Goal: Communication & Community: Participate in discussion

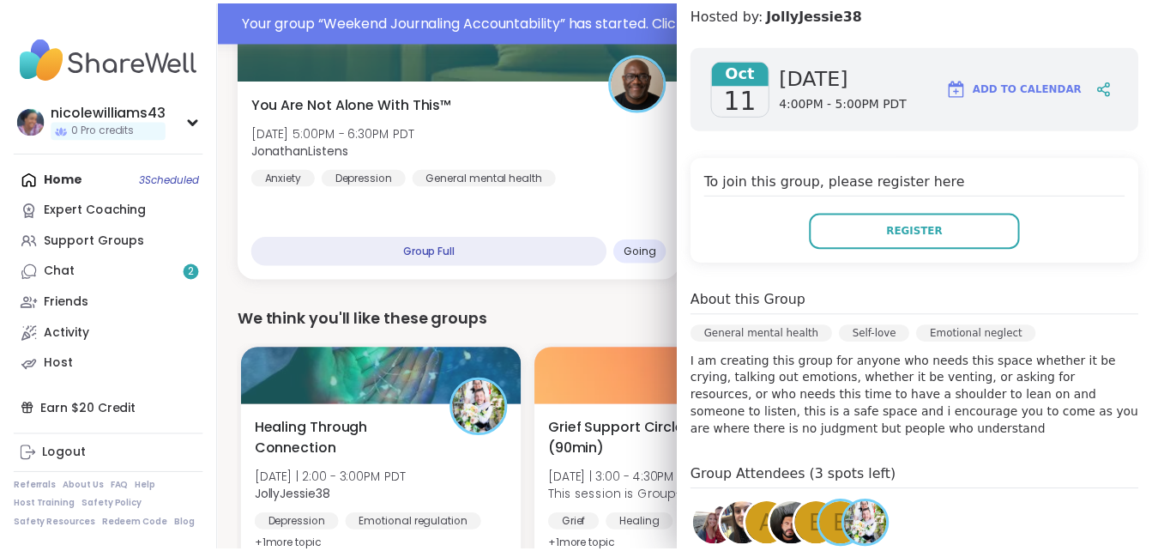
scroll to position [532, 0]
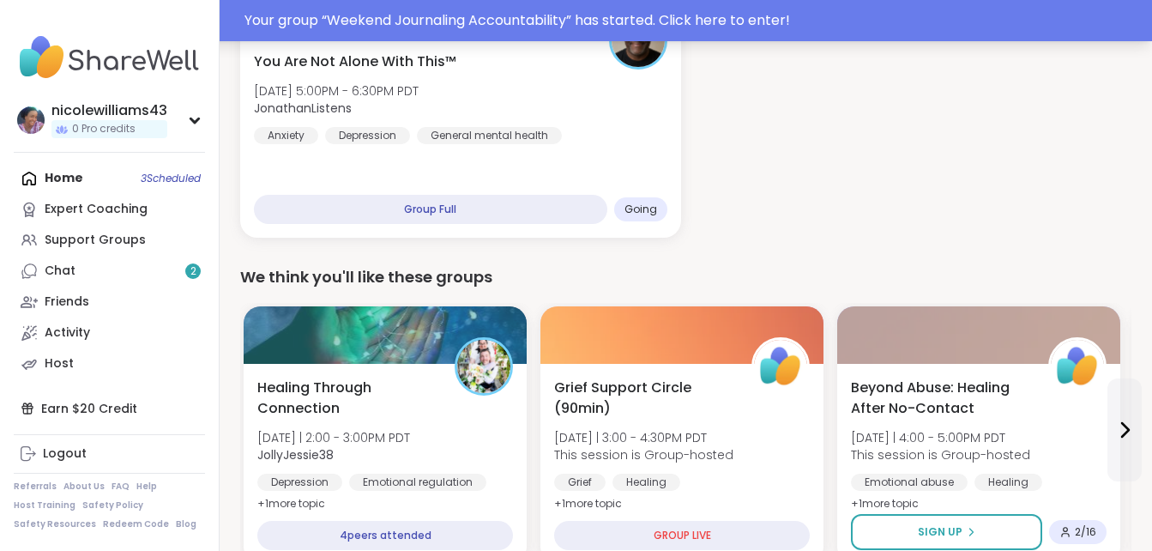
drag, startPoint x: 1164, startPoint y: 39, endPoint x: 927, endPoint y: 6, distance: 239.9
click at [162, 270] on link "Chat 2" at bounding box center [109, 271] width 191 height 31
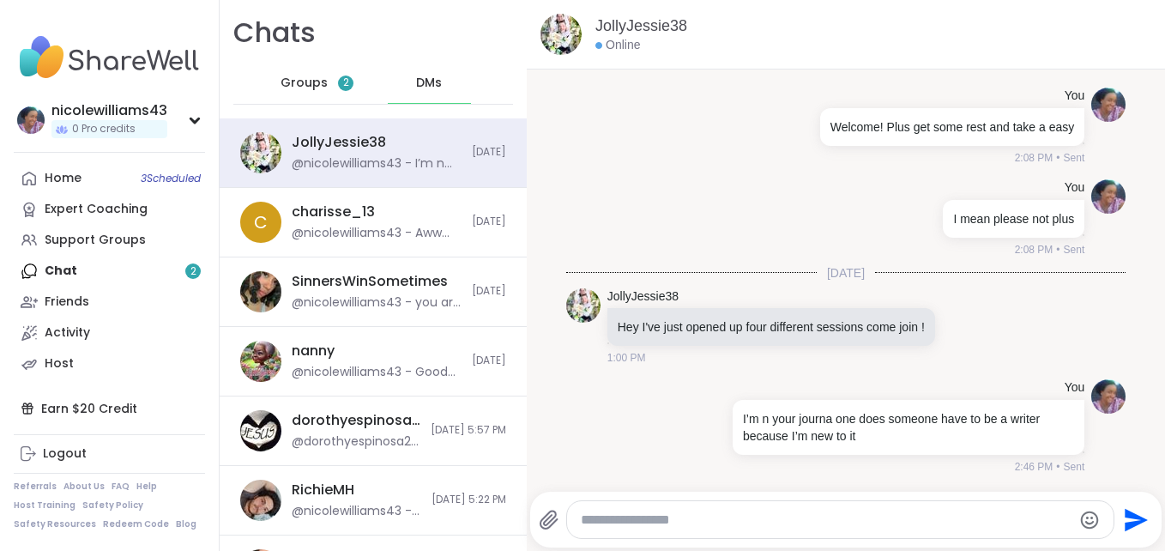
click at [323, 72] on div "Groups 2" at bounding box center [317, 83] width 84 height 41
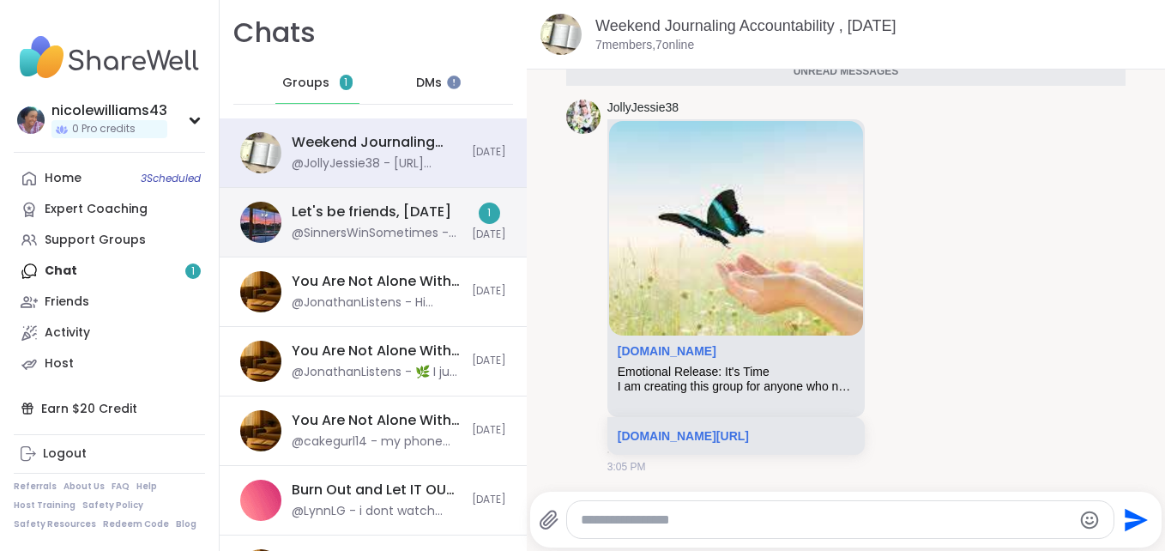
click at [304, 224] on div "Let's be friends, Oct 09 @SinnersWinSometimes - sorry i missed ur sesh jessie i…" at bounding box center [377, 222] width 170 height 39
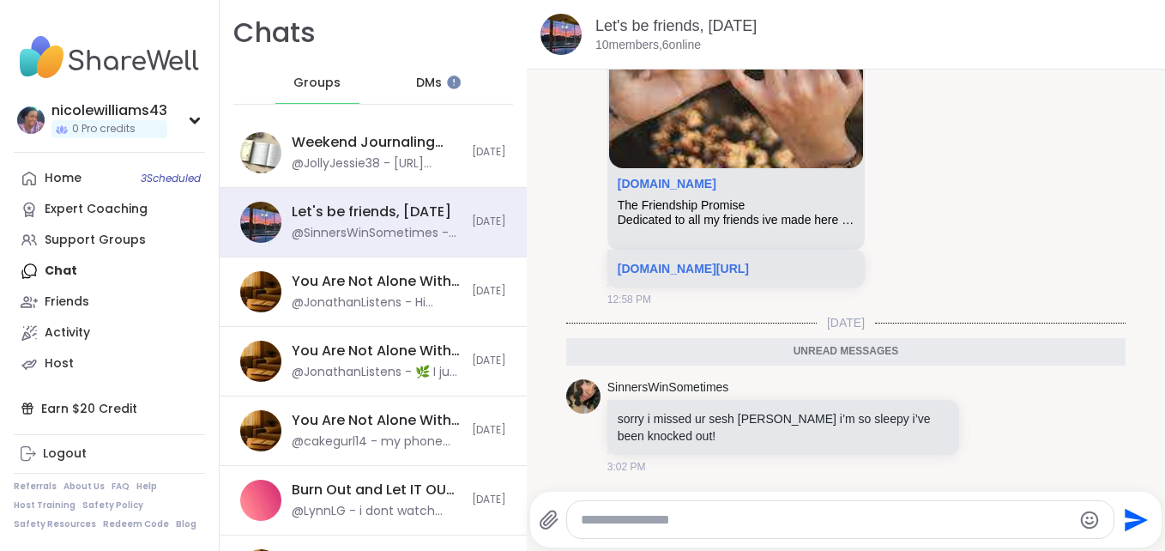
click at [69, 268] on div "Home 3 Scheduled Expert Coaching Support Groups Chat Friends Activity Host" at bounding box center [109, 271] width 191 height 216
click at [62, 279] on div "Home 3 Scheduled Expert Coaching Support Groups Chat Friends Activity Host" at bounding box center [109, 271] width 191 height 216
click at [37, 171] on icon at bounding box center [29, 178] width 17 height 17
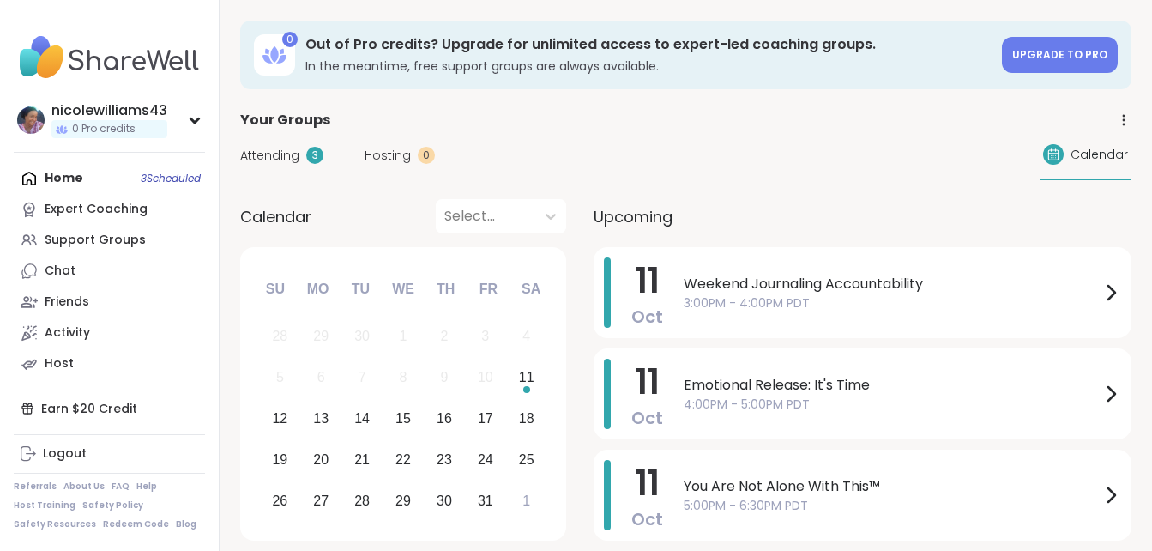
click at [37, 171] on div "Home 3 Scheduled Expert Coaching Support Groups Chat Friends Activity Host" at bounding box center [109, 271] width 191 height 216
click at [70, 175] on div "Home 3 Scheduled Expert Coaching Support Groups Chat Friends Activity Host" at bounding box center [109, 271] width 191 height 216
click at [263, 147] on span "Attending" at bounding box center [269, 156] width 59 height 18
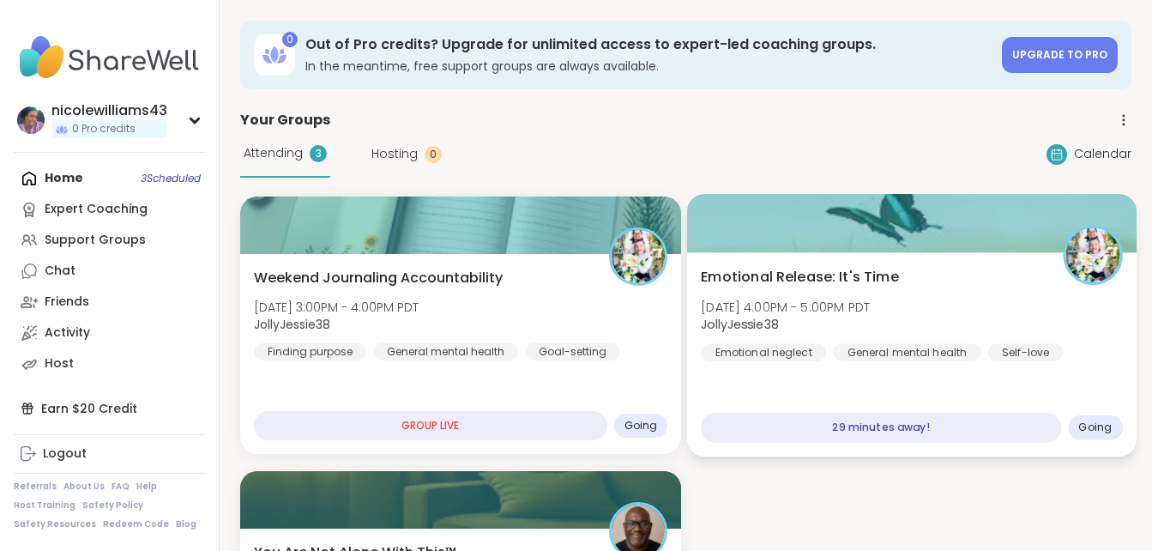
click at [864, 277] on span "Emotional Release: It's Time" at bounding box center [800, 277] width 198 height 21
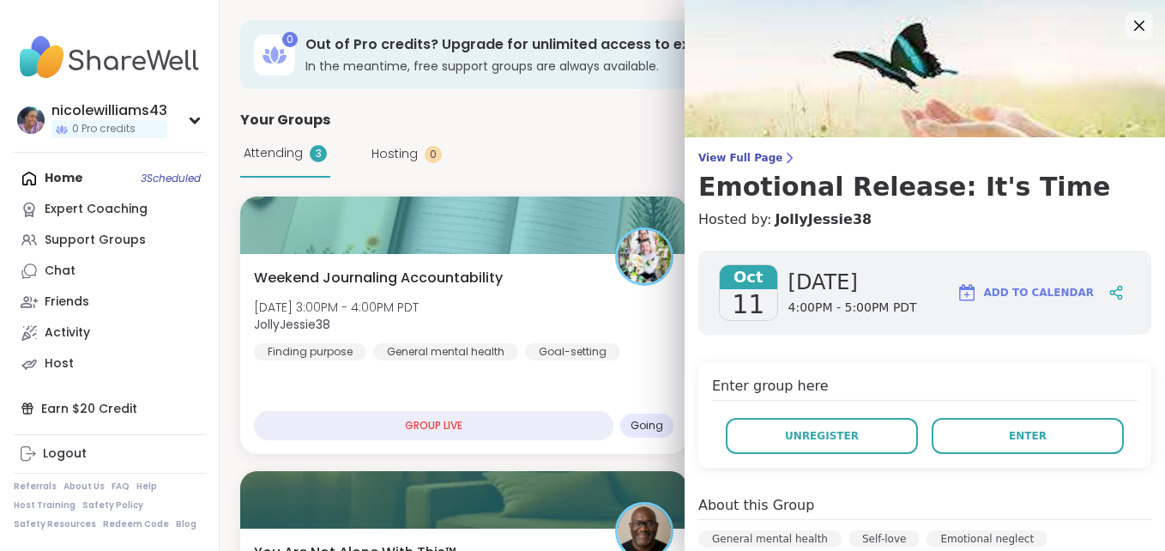
click at [1060, 221] on h4 "Hosted by: JollyJessie38" at bounding box center [925, 219] width 453 height 21
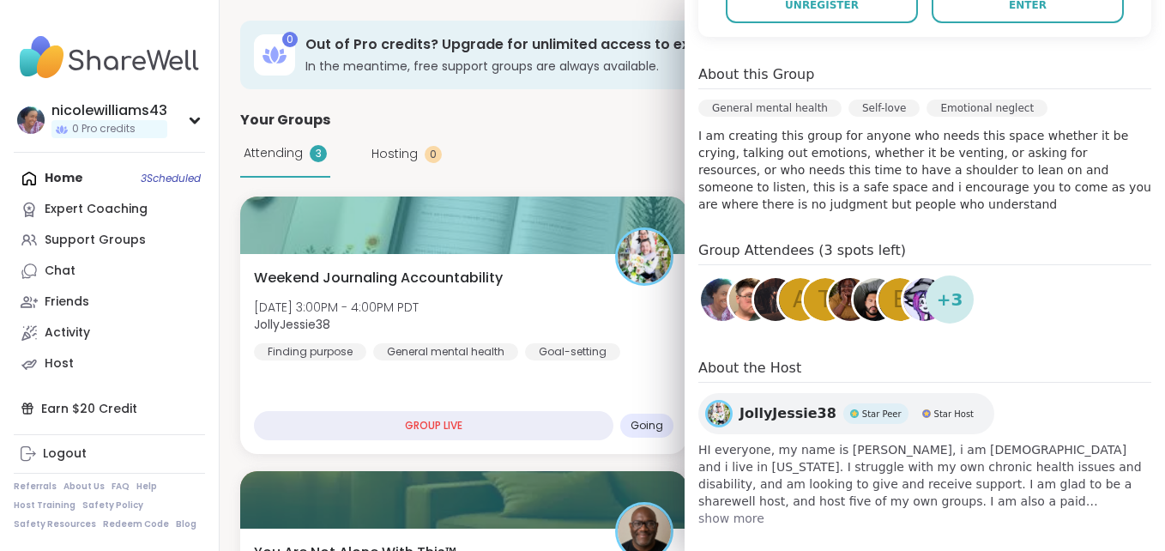
scroll to position [448, 0]
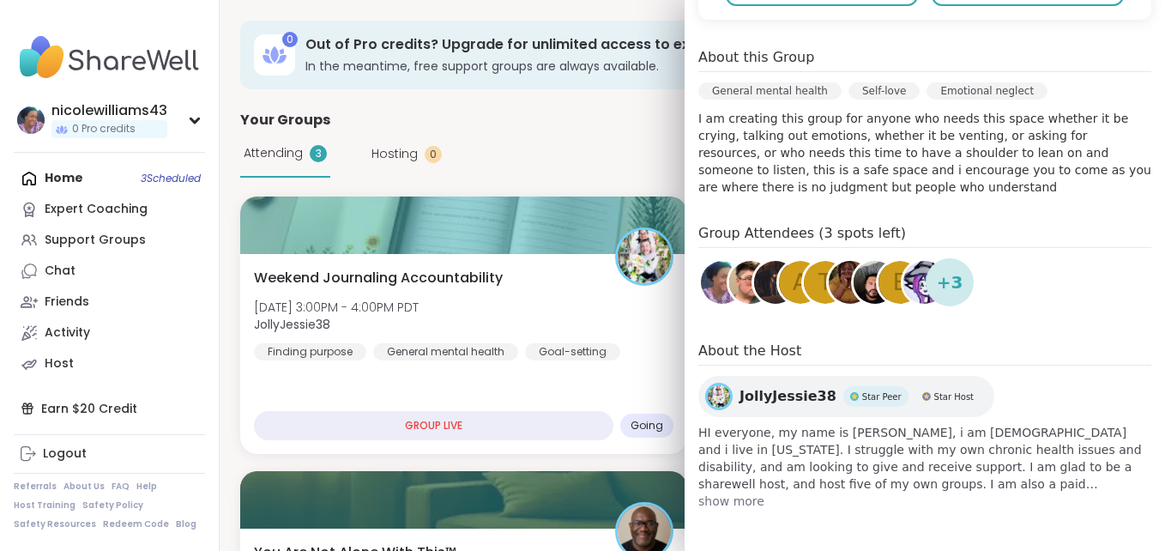
click at [904, 281] on img at bounding box center [925, 282] width 43 height 43
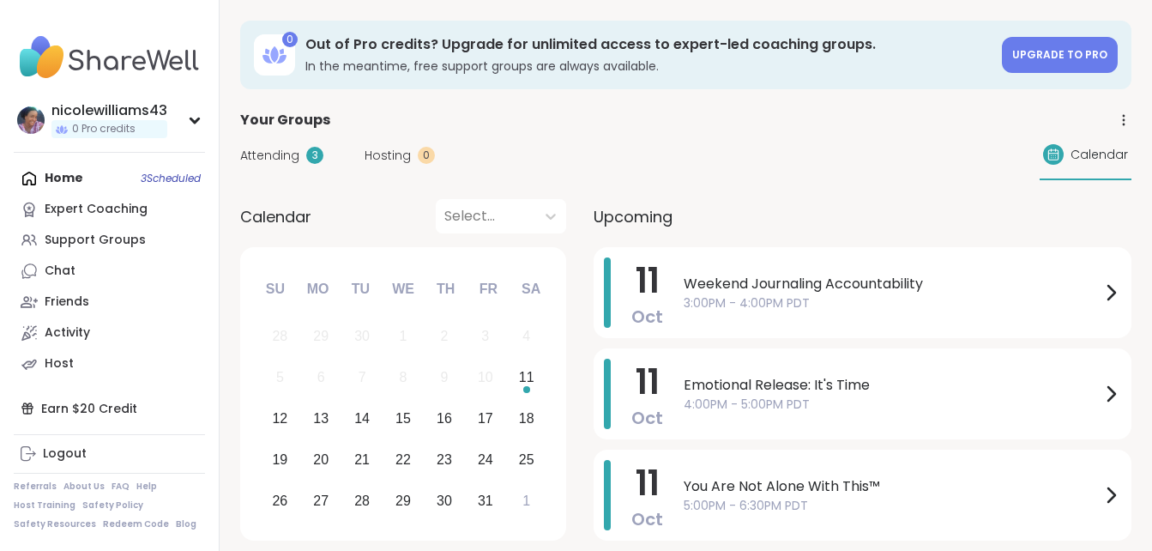
click at [96, 169] on div "Home 3 Scheduled Expert Coaching Support Groups Chat Friends Activity Host" at bounding box center [109, 271] width 191 height 216
click at [261, 161] on span "Attending" at bounding box center [269, 156] width 59 height 18
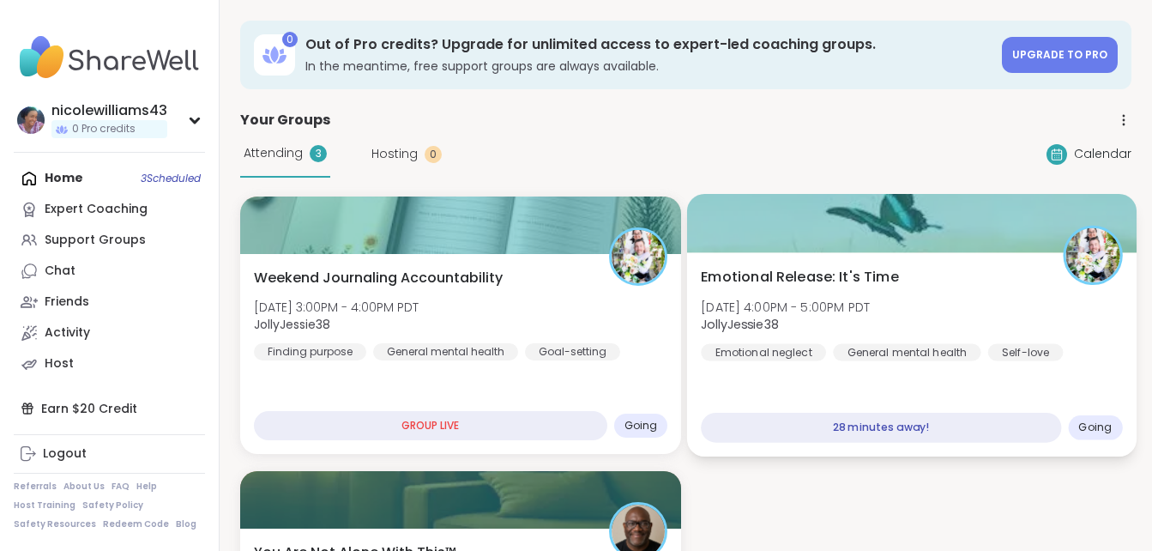
click at [753, 285] on span "Emotional Release: It's Time" at bounding box center [800, 277] width 198 height 21
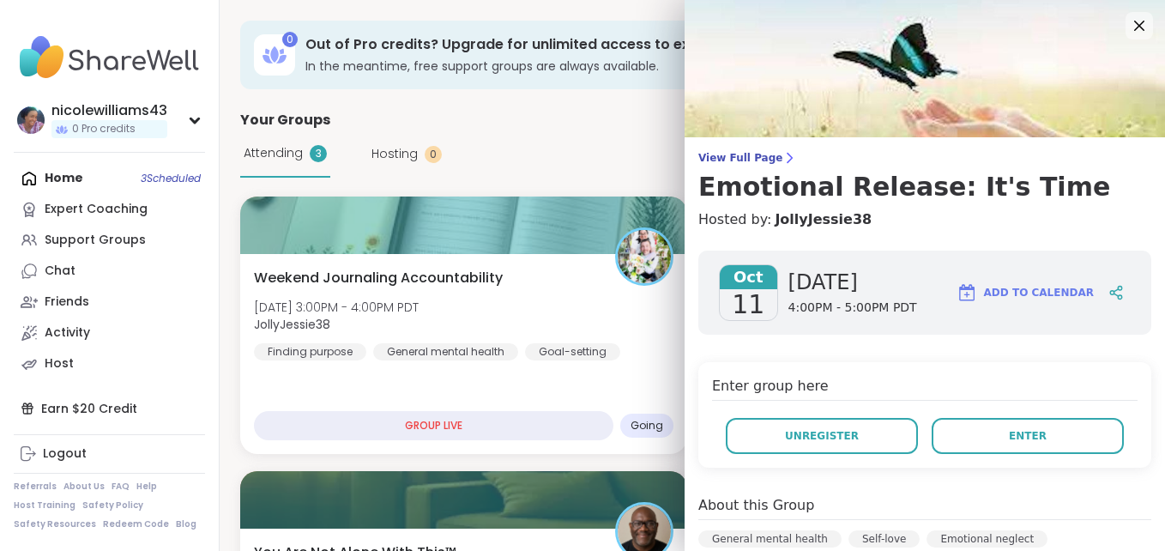
click at [1114, 385] on div "Enter group here Unregister Enter" at bounding box center [925, 415] width 453 height 106
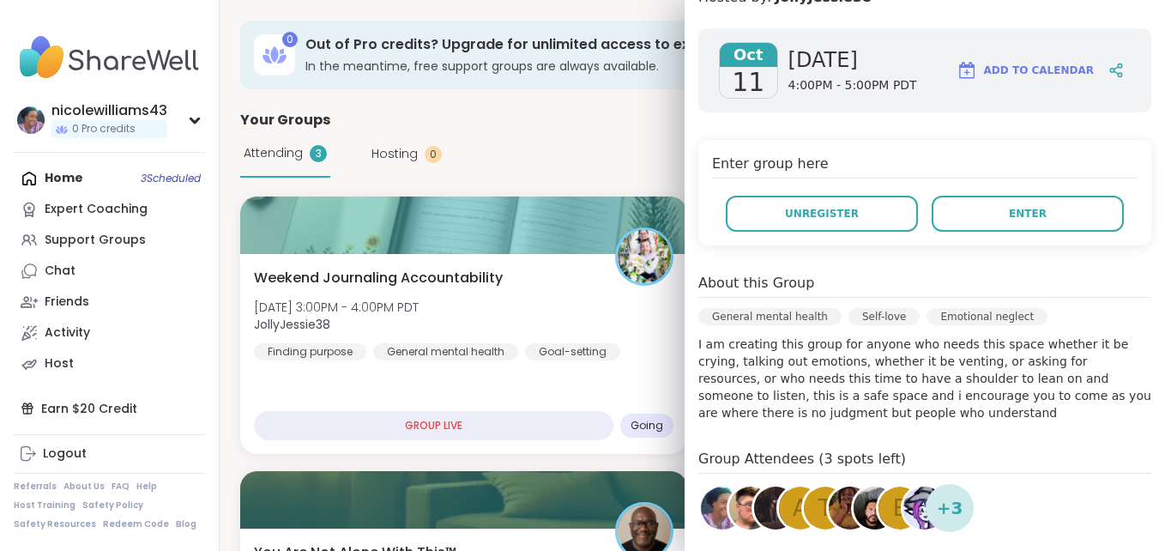
scroll to position [343, 0]
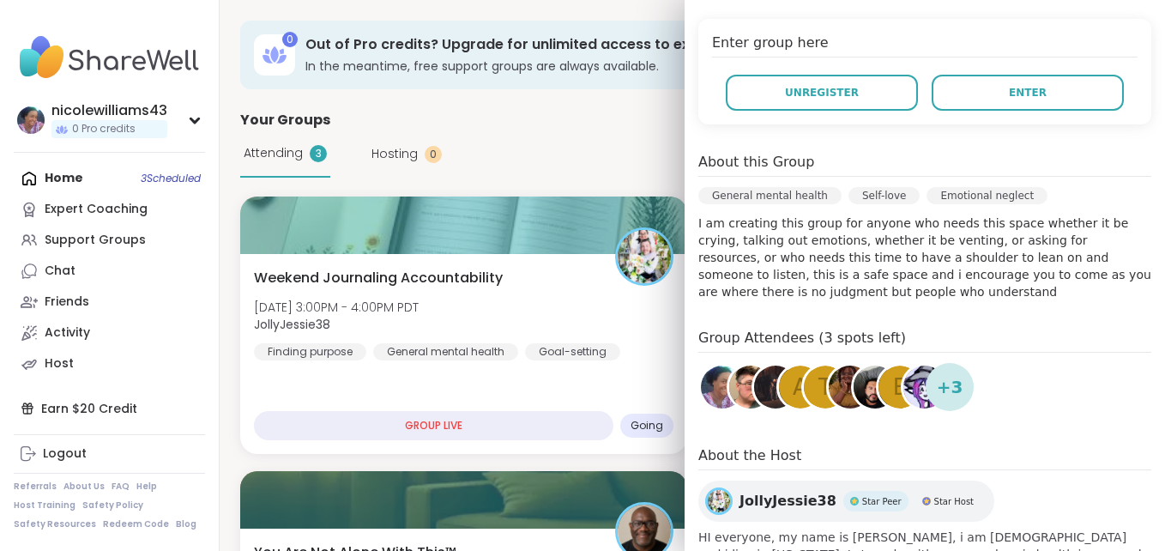
click at [729, 383] on img at bounding box center [750, 387] width 43 height 43
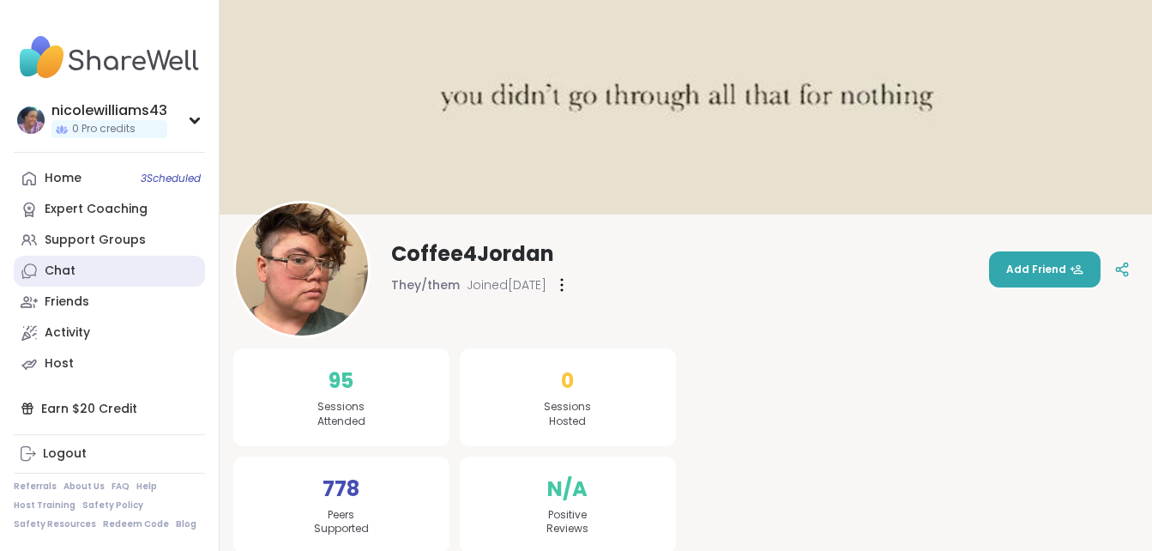
click at [61, 273] on div "Chat" at bounding box center [60, 271] width 31 height 17
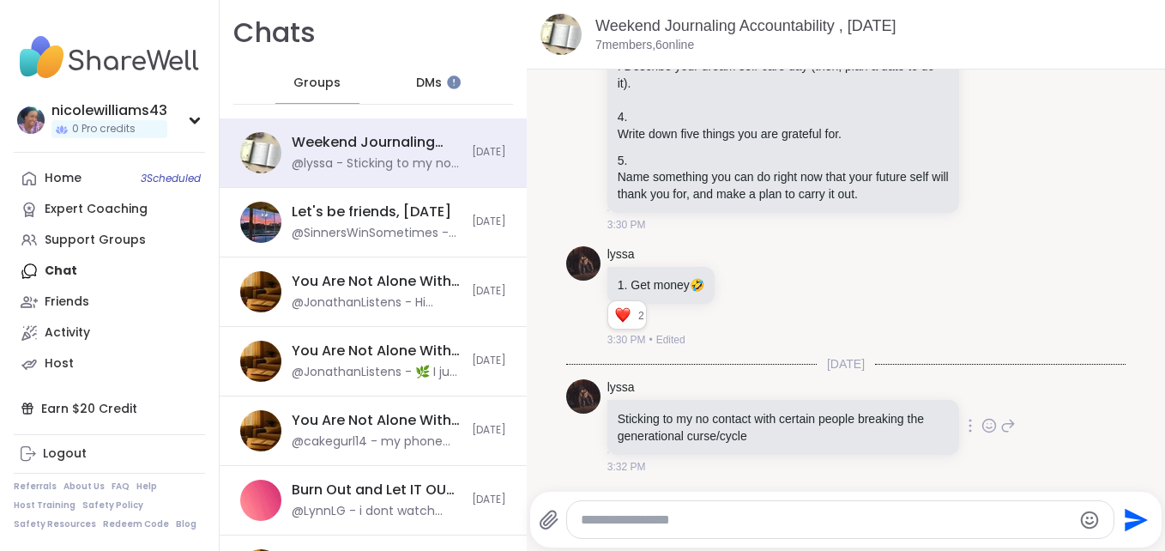
click at [1002, 425] on icon at bounding box center [1008, 426] width 12 height 12
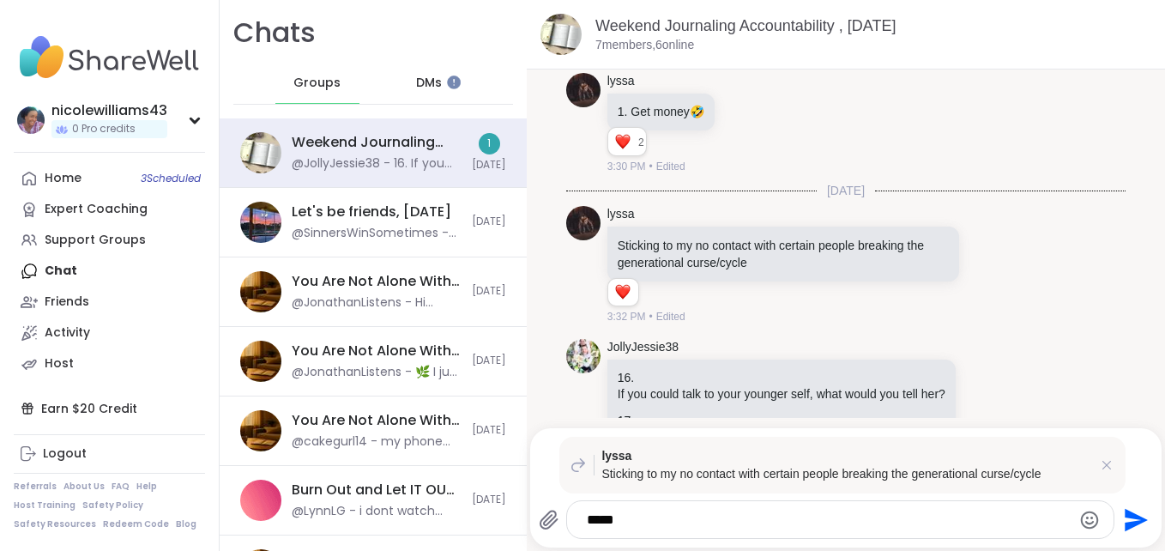
scroll to position [3904, 0]
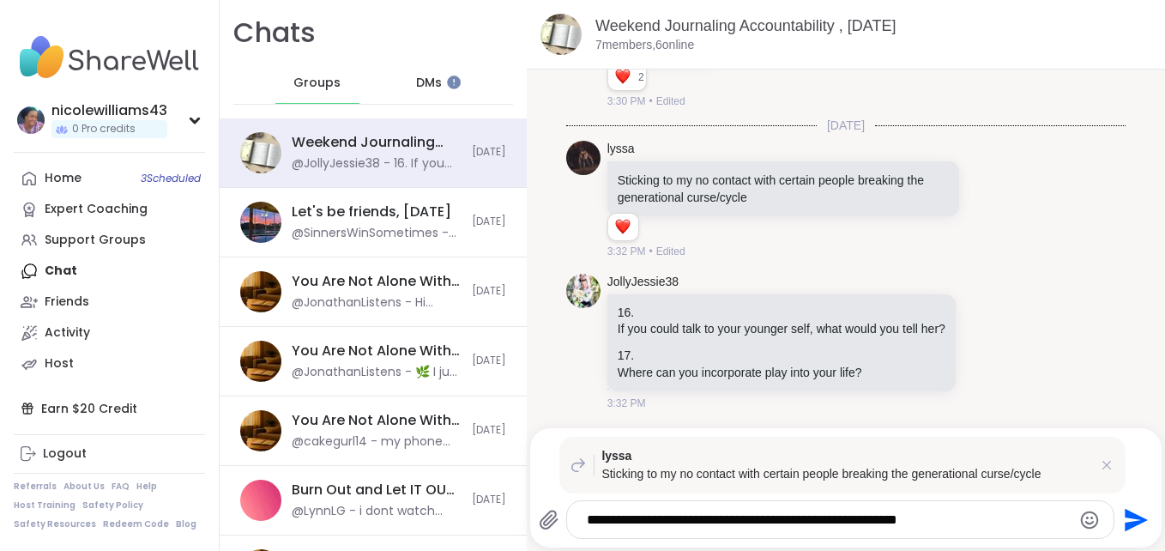
type textarea "**********"
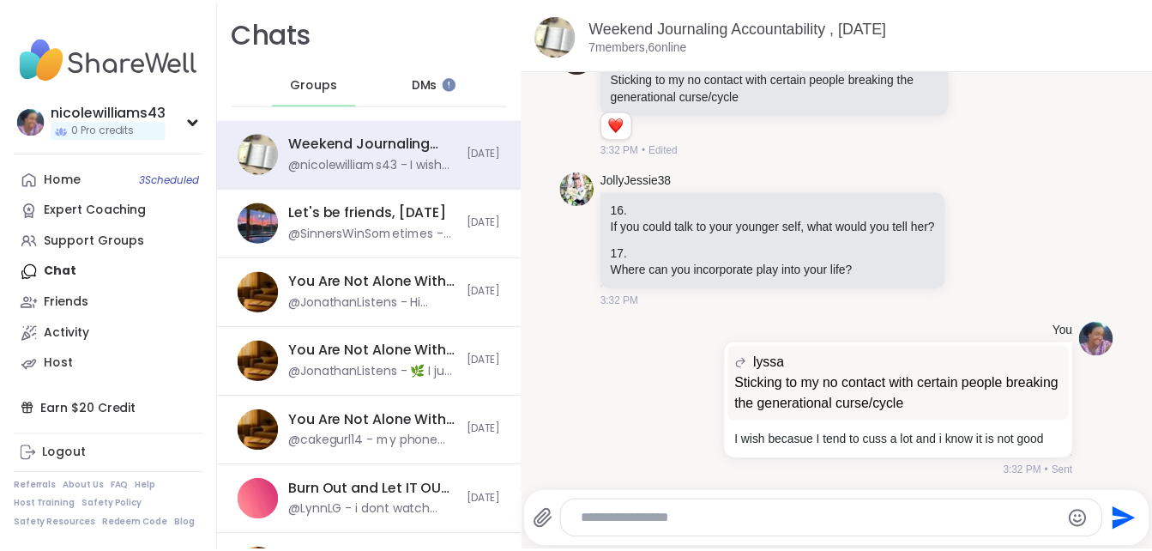
scroll to position [4029, 0]
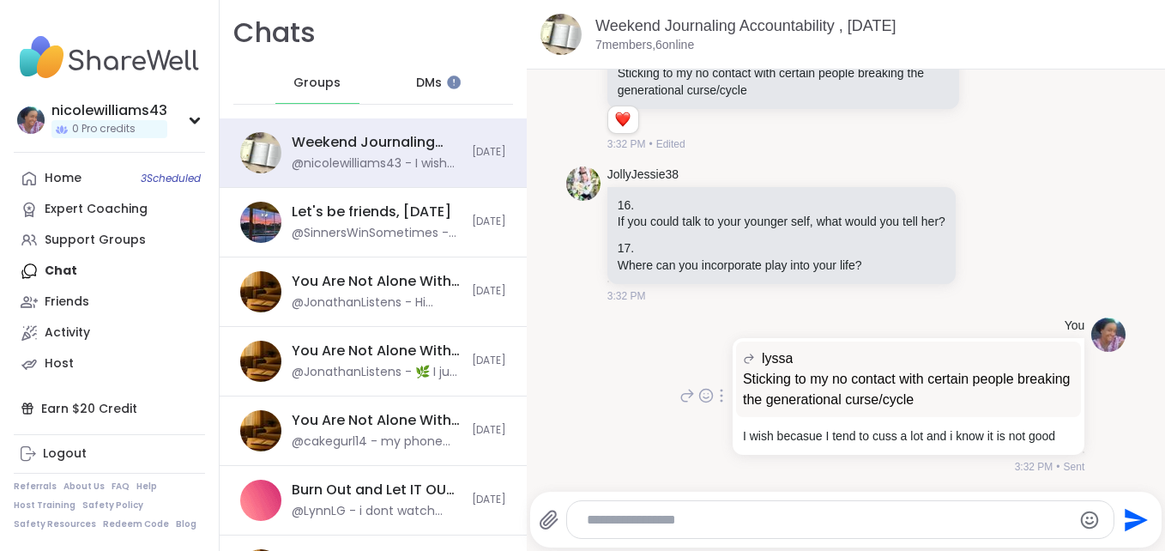
drag, startPoint x: 740, startPoint y: 522, endPoint x: 623, endPoint y: 398, distance: 170.0
click at [623, 398] on div "You lyssa Sticking to my no contact with certain people breaking the generation…" at bounding box center [846, 396] width 560 height 171
click at [120, 181] on link "Home 3 Scheduled" at bounding box center [109, 178] width 191 height 31
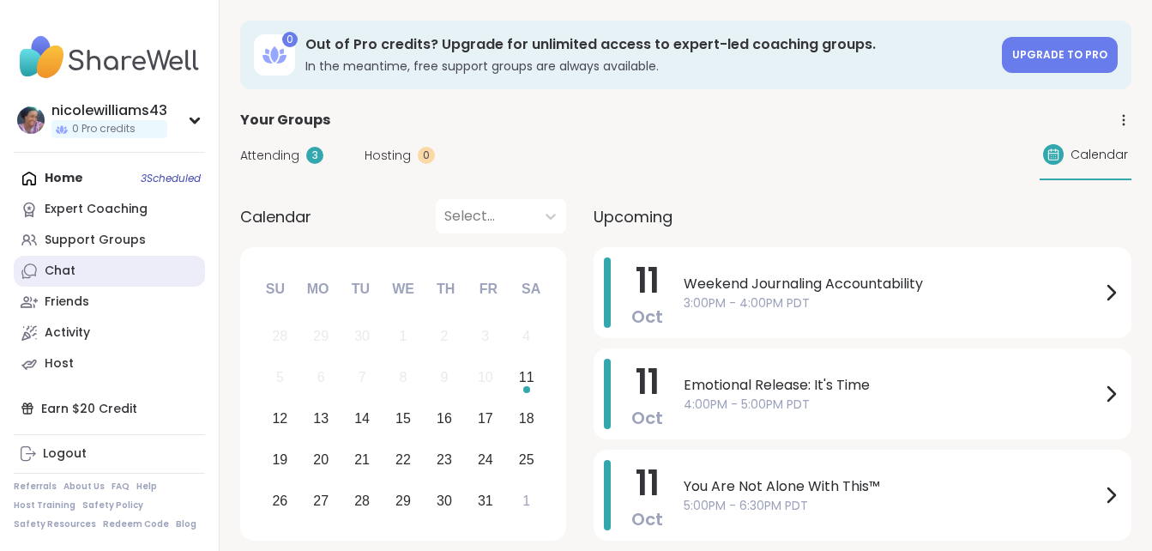
click at [88, 268] on link "Chat" at bounding box center [109, 271] width 191 height 31
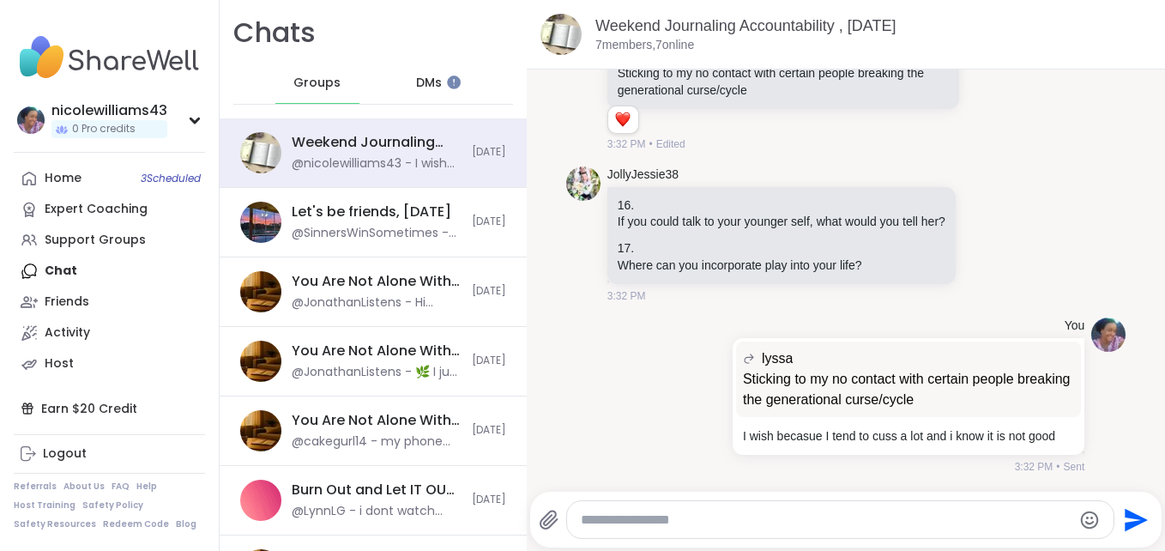
click at [88, 268] on div "Home 3 Scheduled Expert Coaching Support Groups Chat Friends Activity Host" at bounding box center [109, 271] width 191 height 216
click at [438, 87] on div "DMs" at bounding box center [430, 83] width 84 height 41
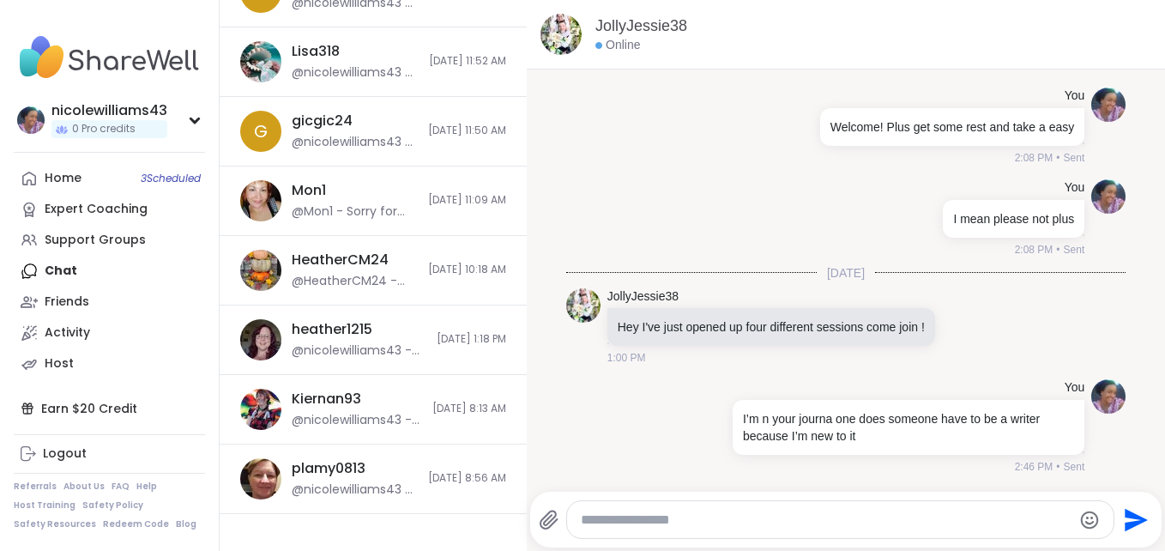
scroll to position [1345, 0]
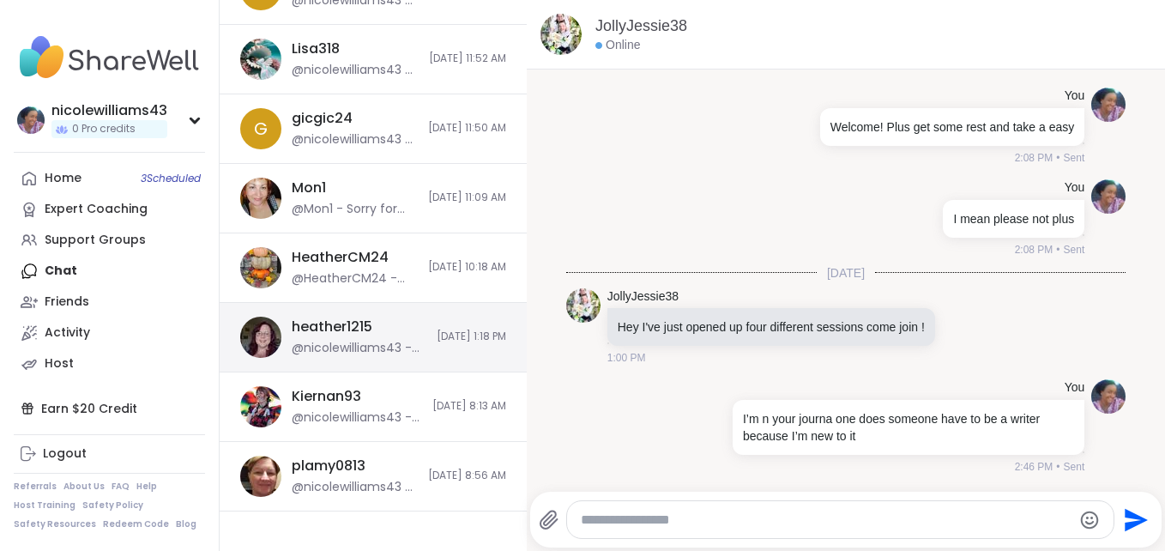
click at [437, 342] on span "10/3/2025, 1:18 PM" at bounding box center [472, 337] width 70 height 15
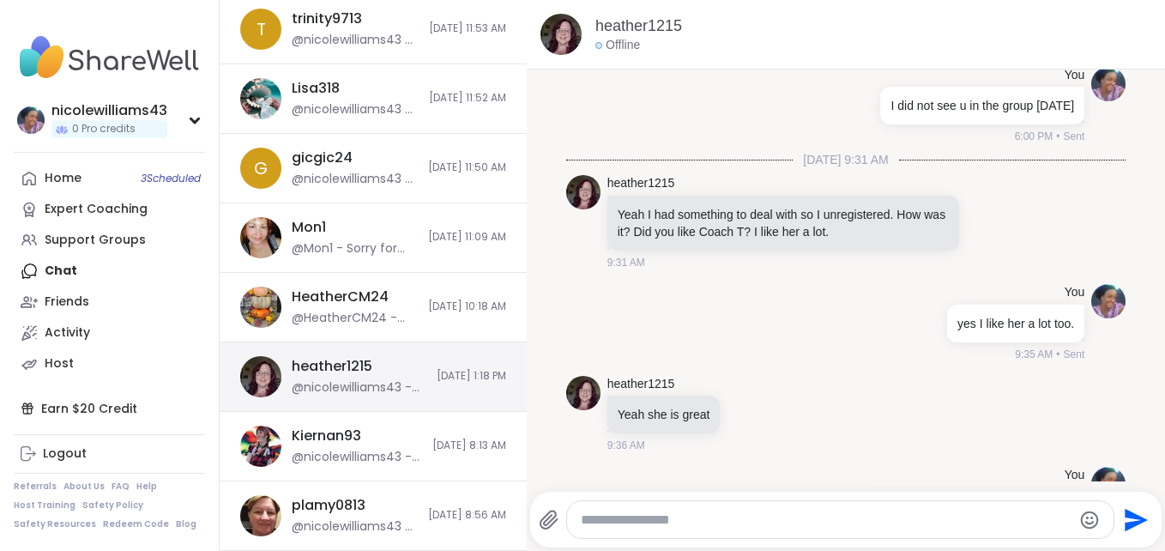
scroll to position [3717, 0]
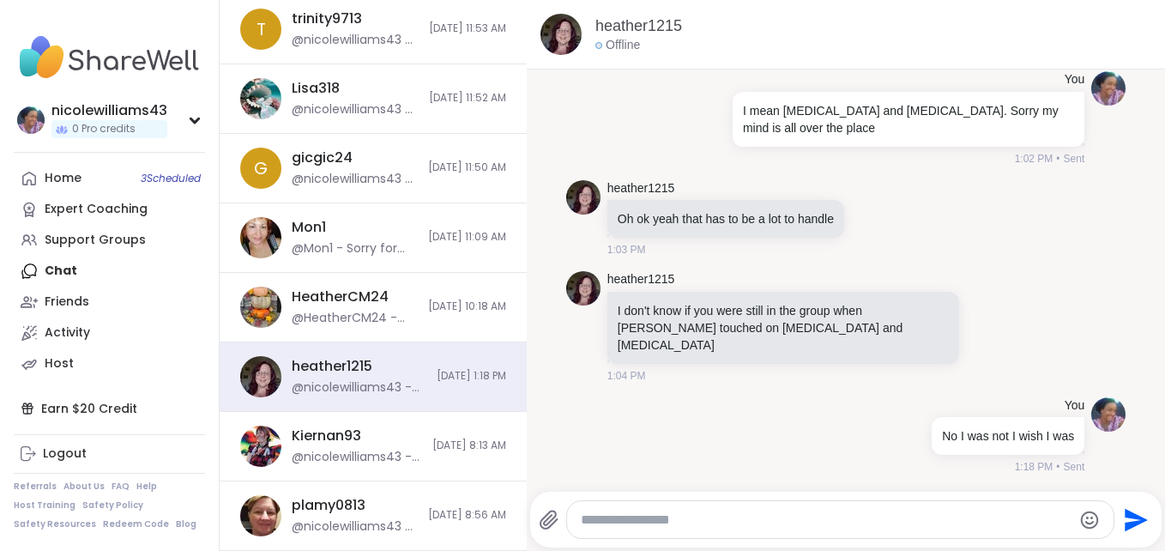
click at [594, 520] on textarea "Type your message" at bounding box center [826, 519] width 491 height 17
type textarea "*"
type textarea "**********"
click at [1122, 527] on icon "Send" at bounding box center [1134, 519] width 27 height 27
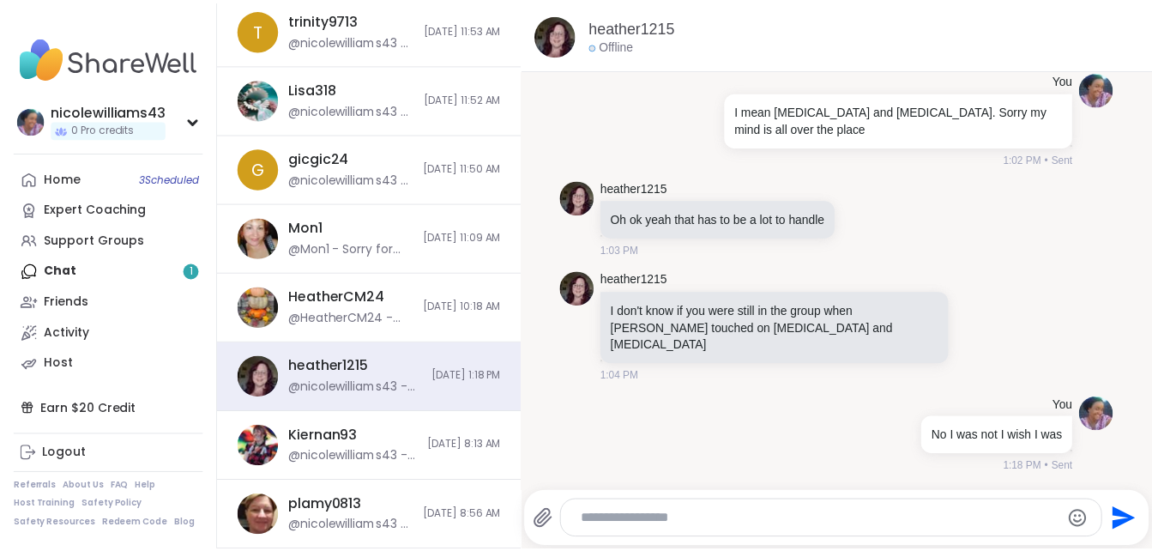
scroll to position [3826, 0]
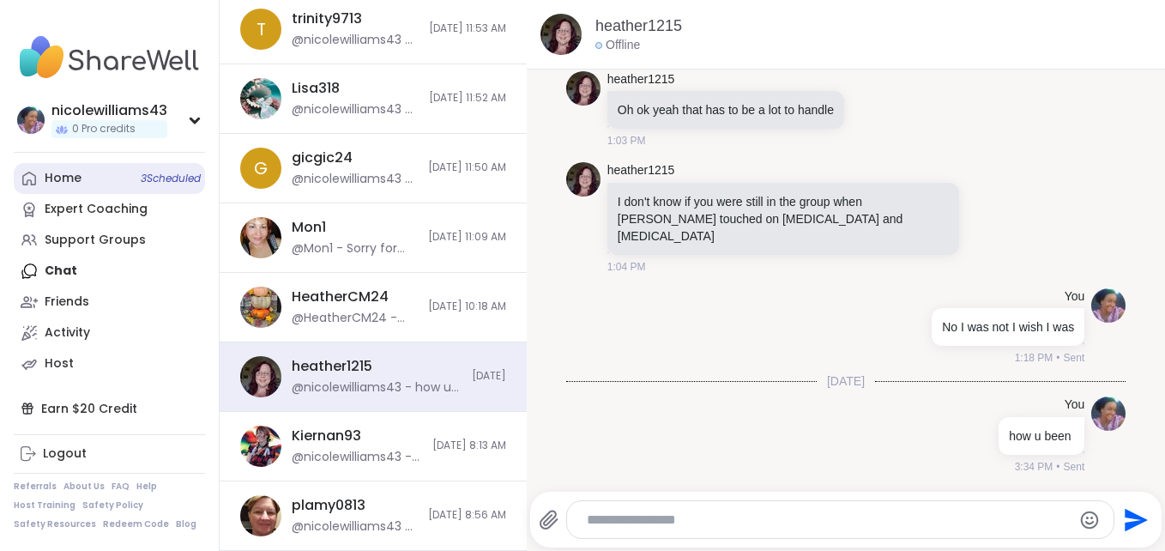
click at [79, 176] on div "Home 3 Scheduled" at bounding box center [63, 178] width 37 height 17
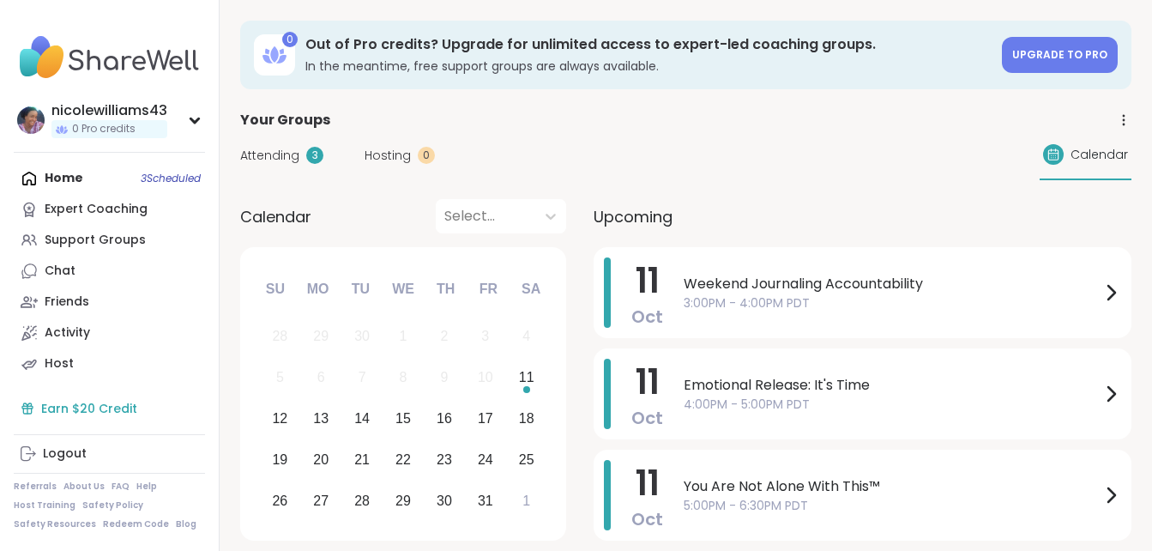
click at [67, 420] on div "Earn $20 Credit" at bounding box center [109, 408] width 191 height 31
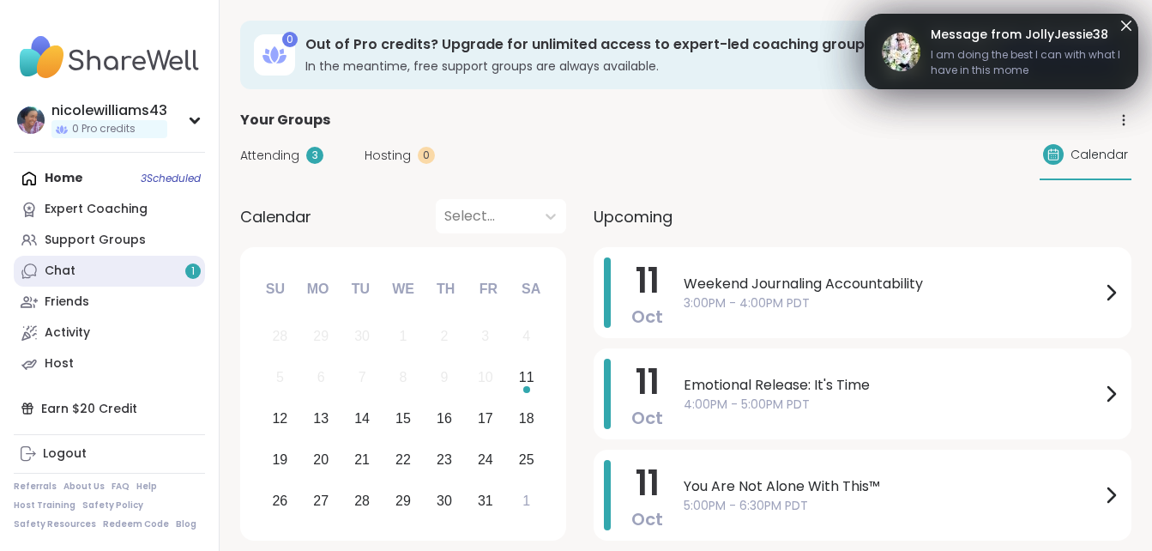
click at [124, 269] on link "Chat 1" at bounding box center [109, 271] width 191 height 31
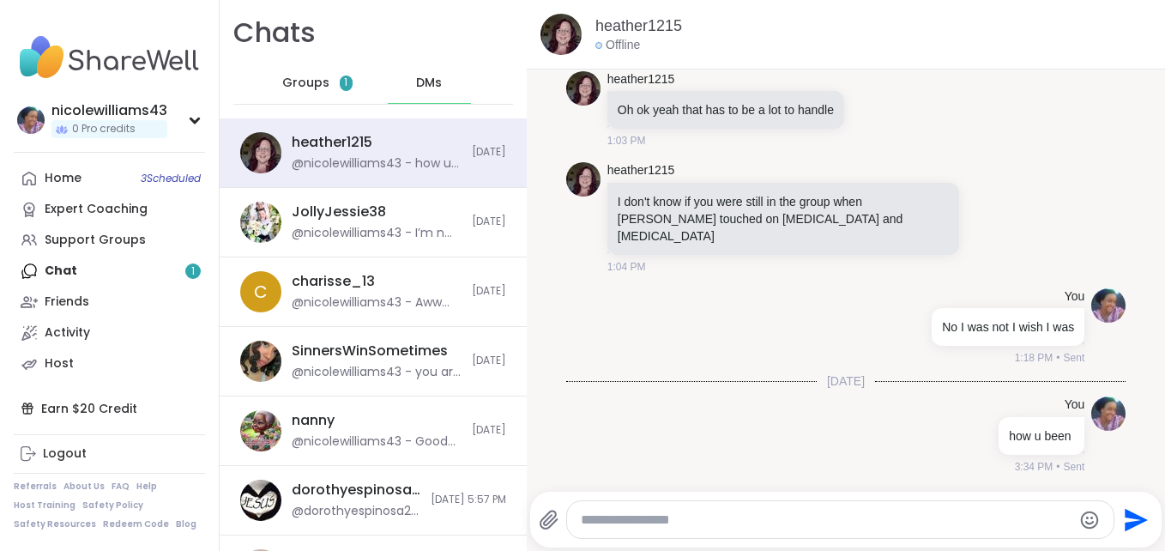
click at [124, 269] on div "Home 3 Scheduled Expert Coaching Support Groups Chat 1 Friends Activity Host" at bounding box center [109, 271] width 191 height 216
click at [418, 154] on div "heather1215 @nicolewilliams43 - how u been" at bounding box center [377, 152] width 170 height 39
click at [93, 280] on div "Home 3 Scheduled Expert Coaching Support Groups Chat 1 Friends Activity Host" at bounding box center [109, 271] width 191 height 216
click at [35, 263] on div "Home 3 Scheduled Expert Coaching Support Groups Chat 1 Friends Activity Host" at bounding box center [109, 271] width 191 height 216
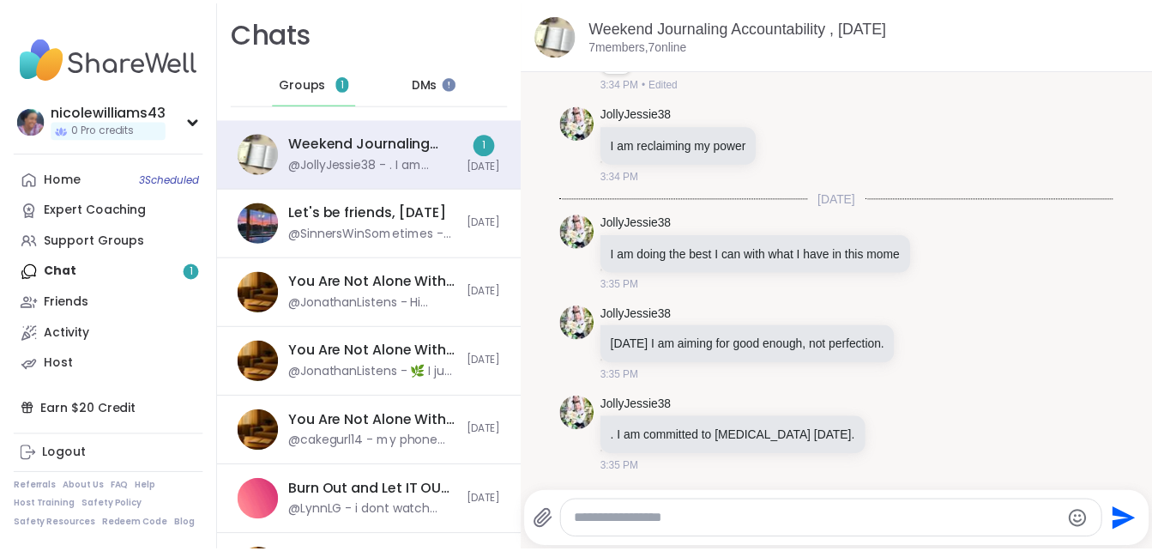
scroll to position [5017, 0]
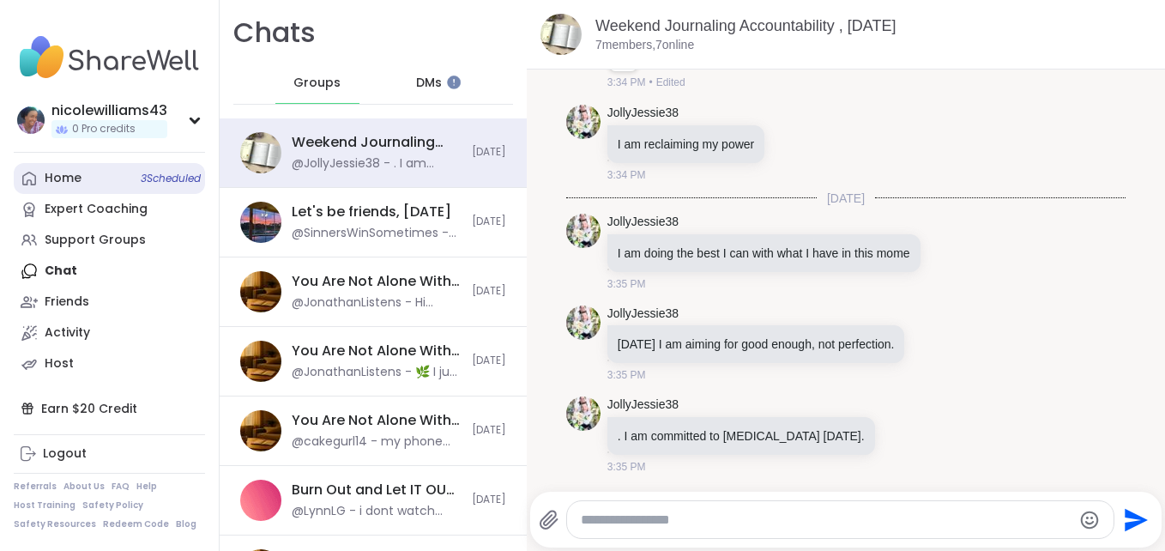
click at [57, 183] on div "Home 3 Scheduled" at bounding box center [63, 178] width 37 height 17
